Goal: Connect with others: Connect with other users

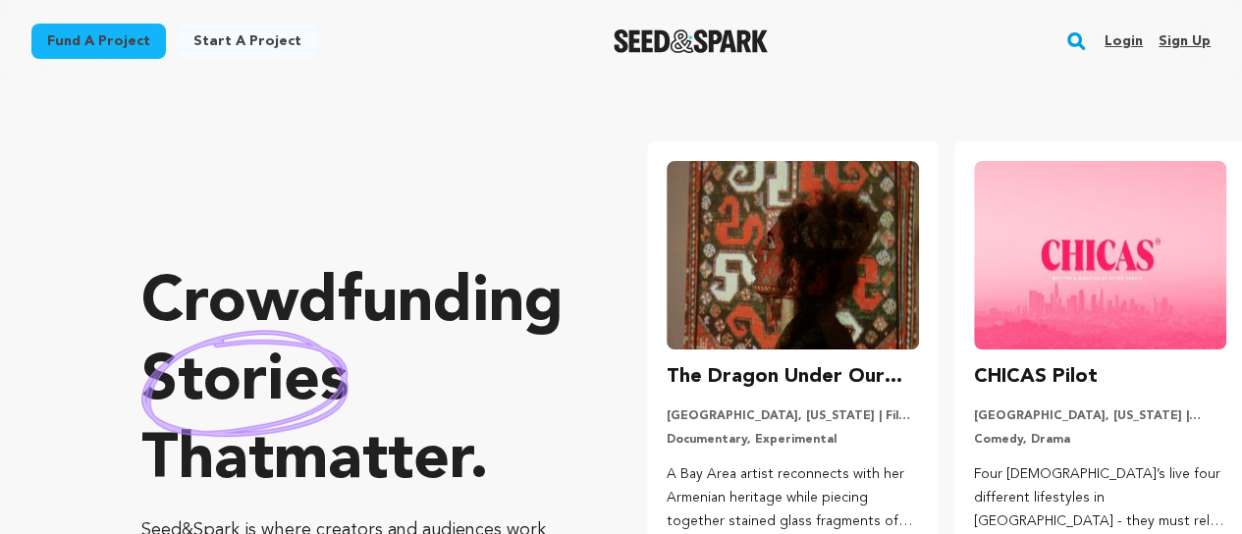
click at [1186, 41] on link "Sign up" at bounding box center [1185, 41] width 52 height 31
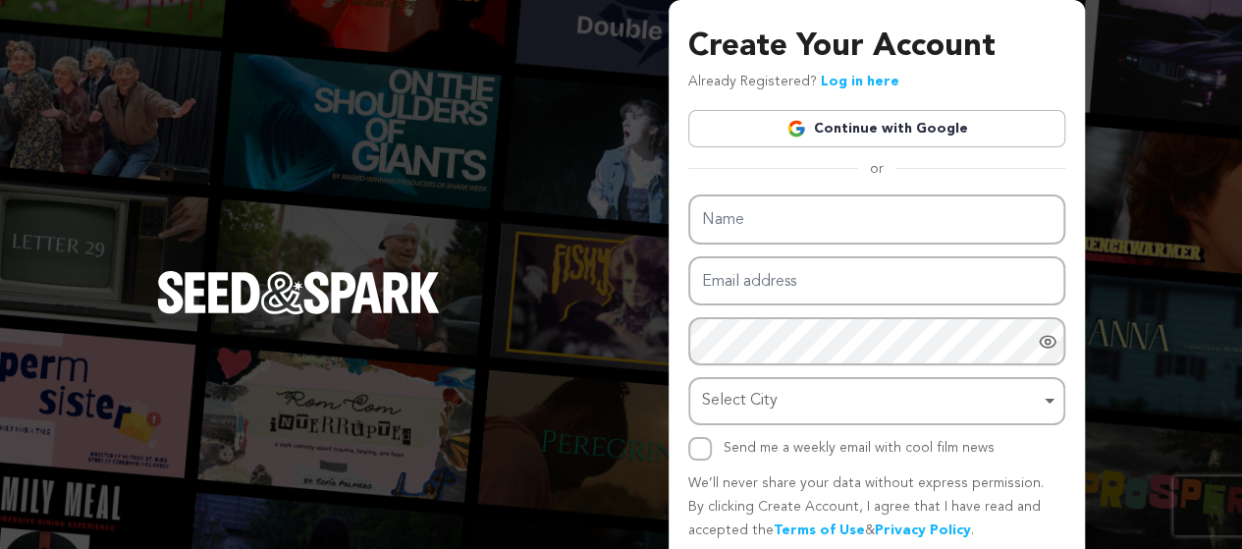
click at [829, 137] on link "Continue with Google" at bounding box center [876, 128] width 377 height 37
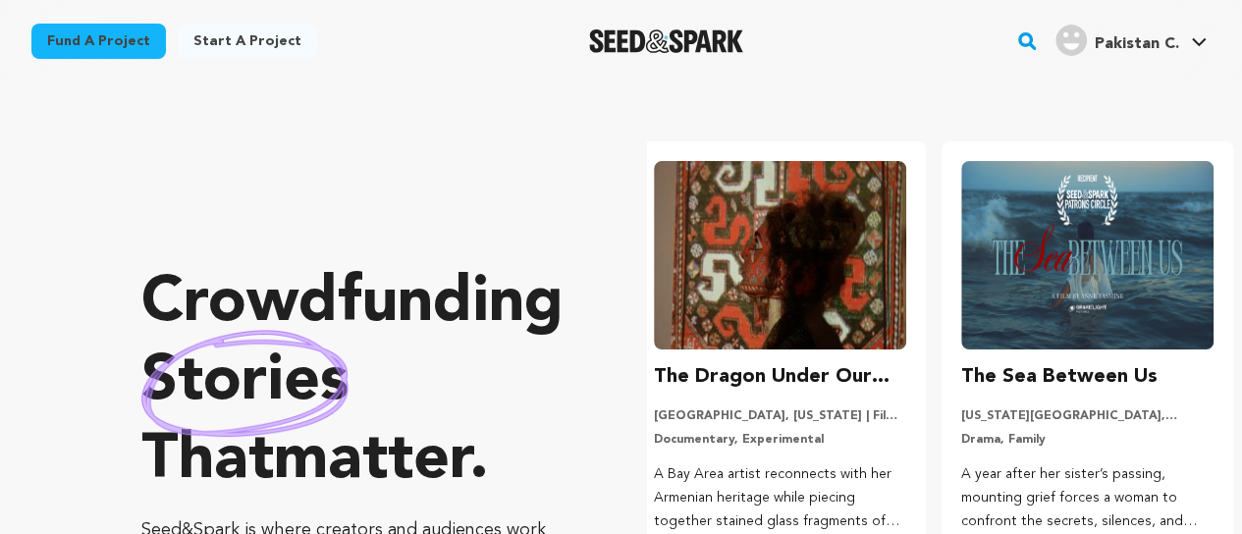
scroll to position [0, 323]
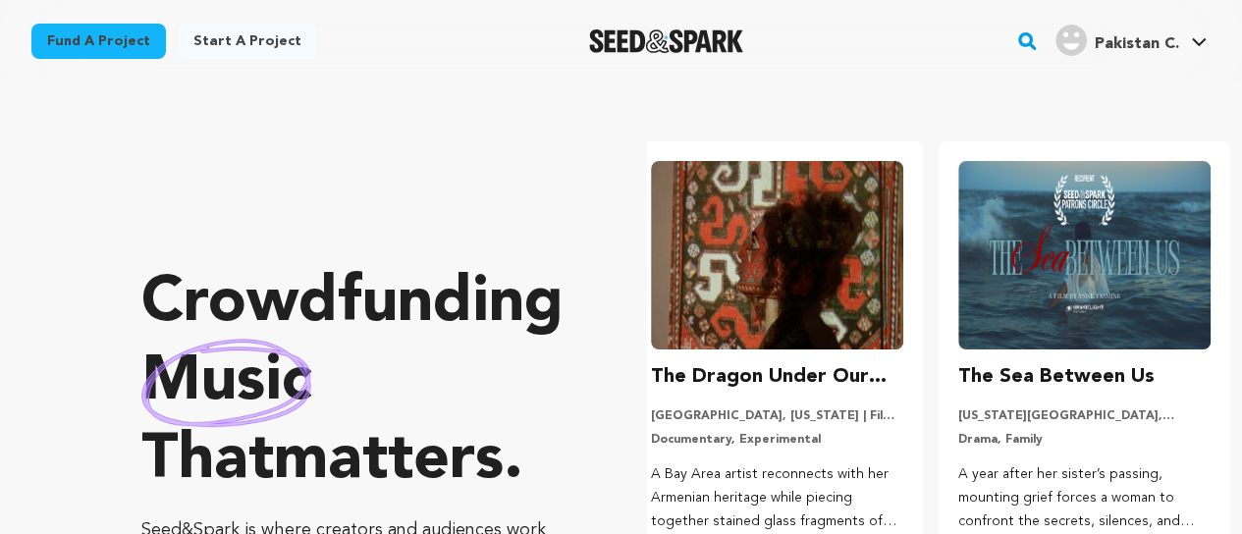
click at [1159, 31] on div "Pakistan C." at bounding box center [1118, 40] width 124 height 31
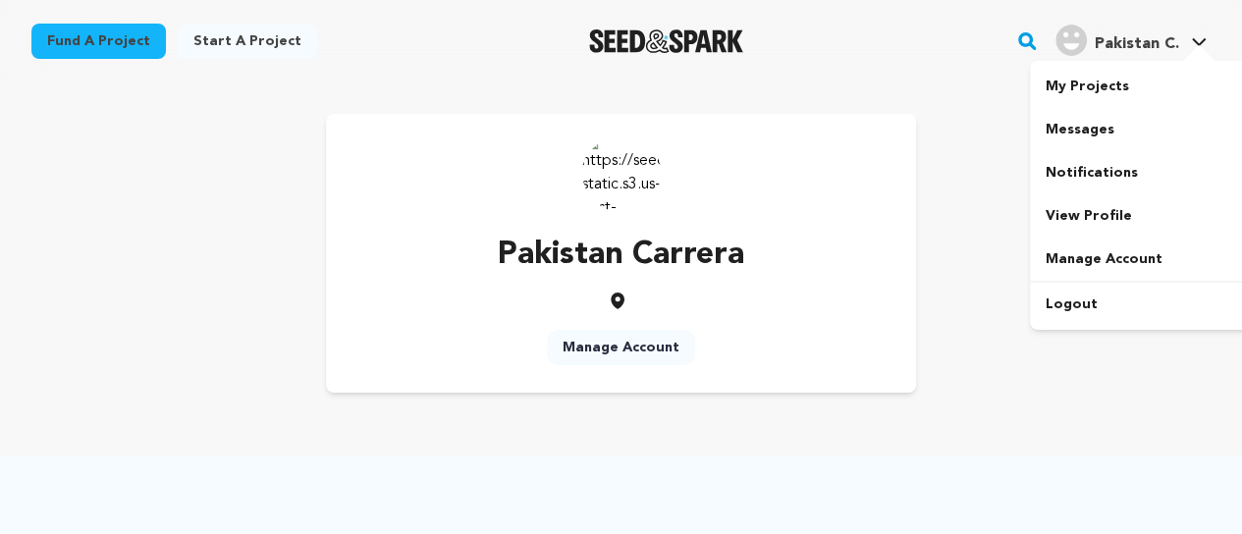
click at [1153, 36] on span "Pakistan C." at bounding box center [1137, 44] width 84 height 16
click at [1080, 221] on link "View Profile" at bounding box center [1140, 215] width 220 height 43
